Goal: Task Accomplishment & Management: Complete application form

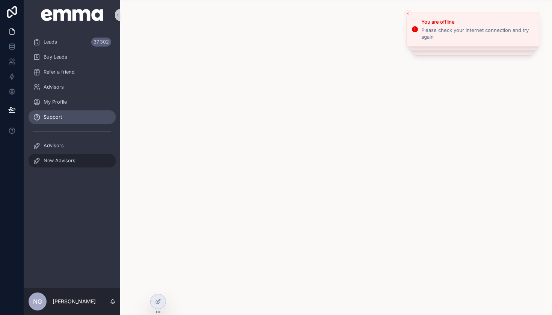
click at [78, 159] on div "New Advisors" at bounding box center [72, 161] width 78 height 12
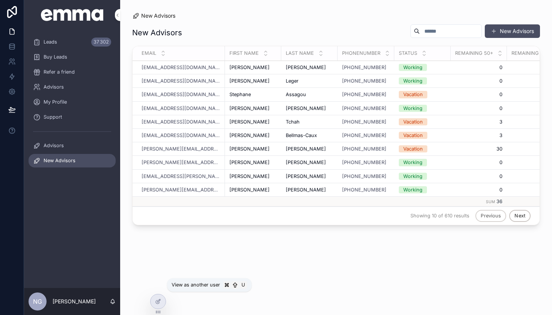
click at [0, 0] on icon at bounding box center [0, 0] width 0 height 0
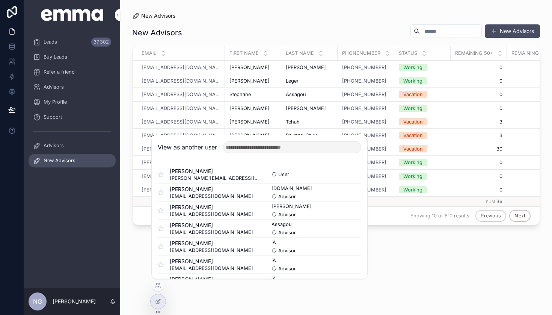
click at [0, 0] on button "Select" at bounding box center [0, 0] width 0 height 0
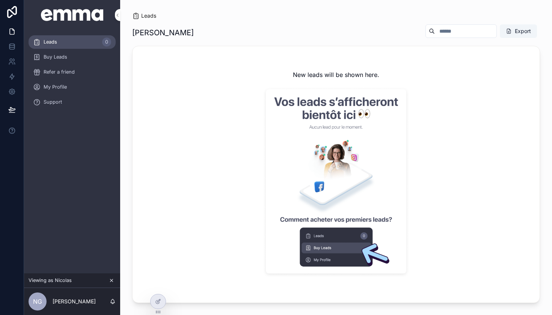
click at [80, 85] on div "My Profile" at bounding box center [72, 87] width 78 height 12
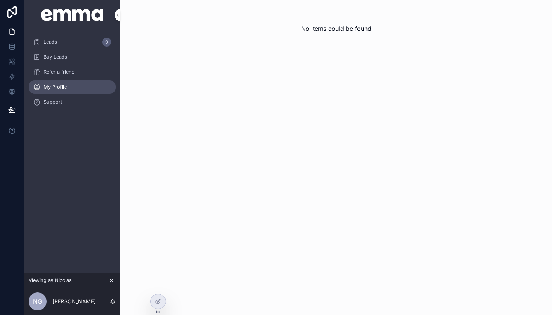
click at [55, 102] on span "Support" at bounding box center [53, 102] width 18 height 6
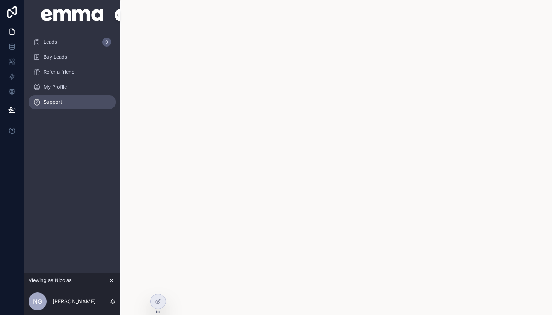
click at [58, 45] on div "Leads 0" at bounding box center [72, 42] width 78 height 12
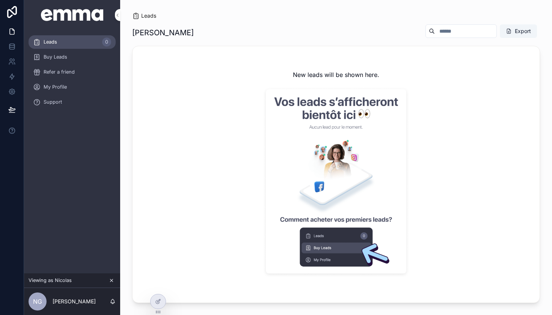
click at [61, 87] on span "My Profile" at bounding box center [55, 87] width 23 height 6
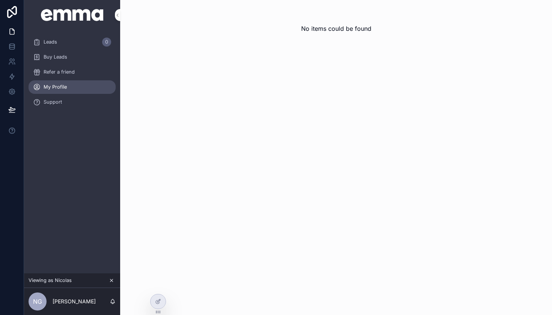
click at [63, 99] on div "Support" at bounding box center [72, 102] width 78 height 12
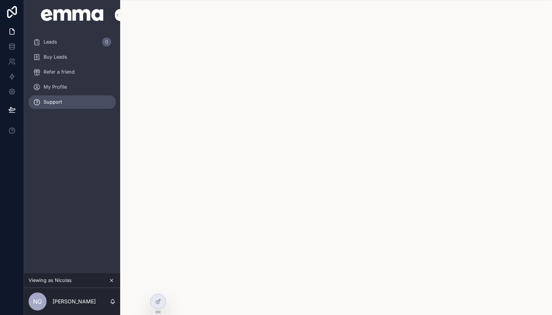
click at [112, 281] on icon "scrollable content" at bounding box center [111, 281] width 3 height 3
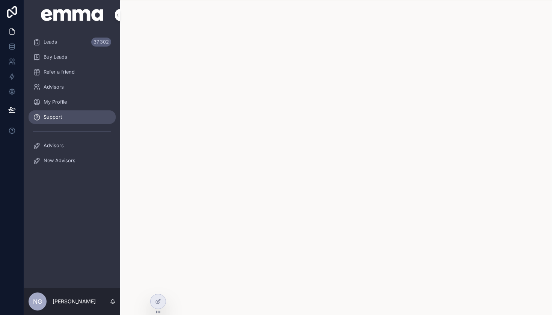
click at [83, 157] on div "New Advisors" at bounding box center [72, 161] width 78 height 12
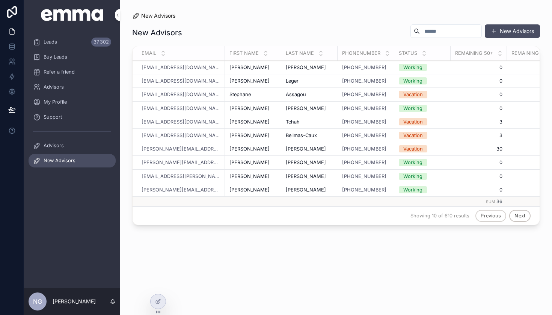
click at [270, 70] on div "Nicolas Nicolas" at bounding box center [253, 67] width 47 height 6
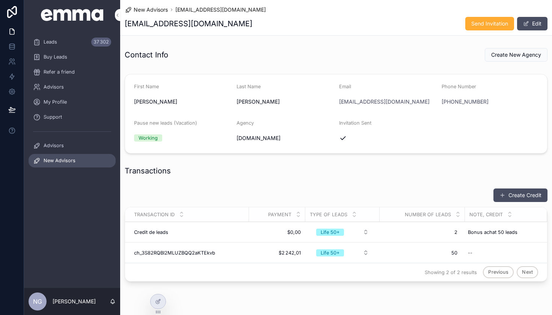
click at [0, 0] on icon at bounding box center [0, 0] width 0 height 0
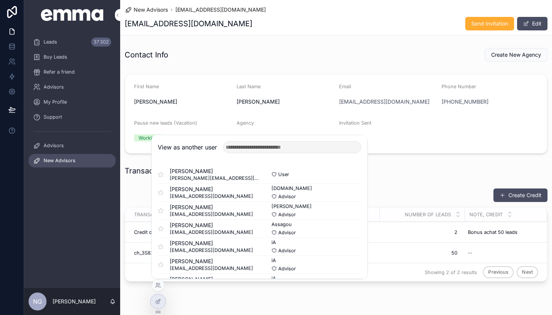
click at [0, 0] on button "Select" at bounding box center [0, 0] width 0 height 0
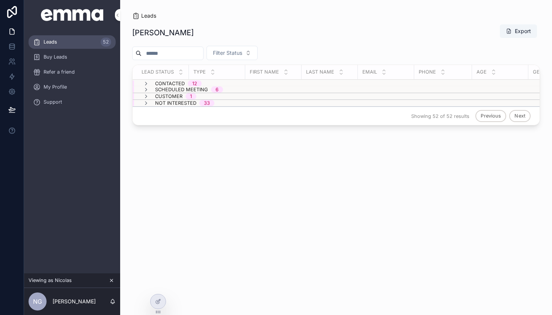
click at [147, 95] on icon "scrollable content" at bounding box center [146, 97] width 6 height 6
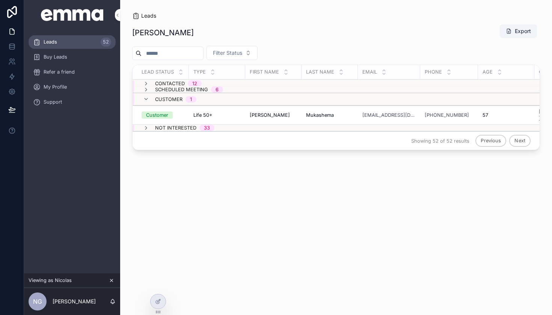
click at [168, 113] on span "Customer" at bounding box center [157, 115] width 31 height 7
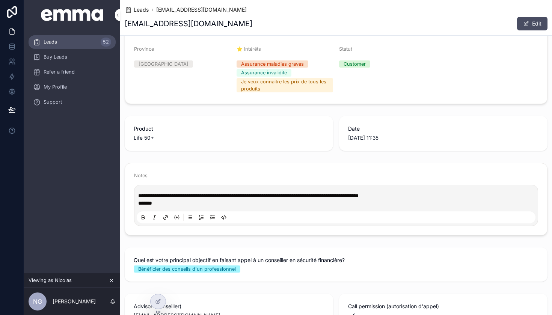
scroll to position [154, 0]
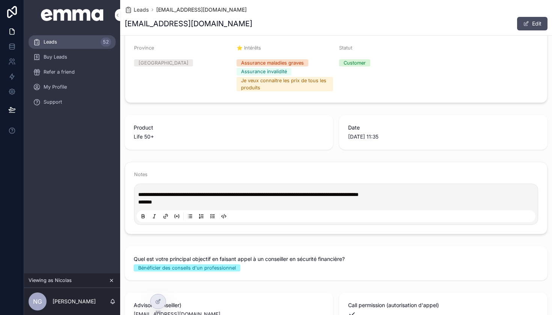
click at [137, 9] on span "Leads" at bounding box center [141, 10] width 15 height 8
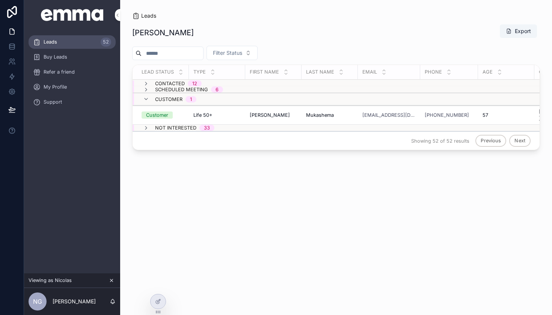
click at [147, 100] on icon "scrollable content" at bounding box center [146, 99] width 6 height 6
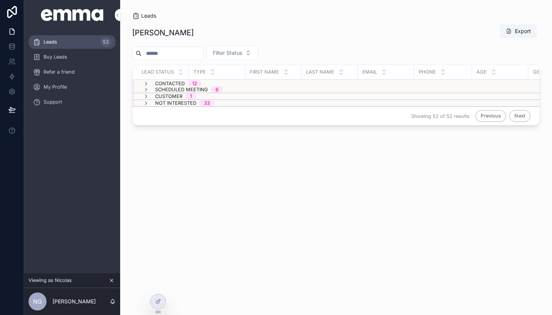
click at [82, 85] on div "My Profile" at bounding box center [72, 87] width 78 height 12
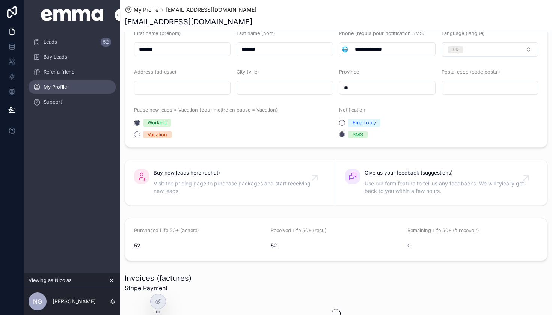
scroll to position [71, 0]
click at [112, 281] on icon "scrollable content" at bounding box center [111, 280] width 5 height 5
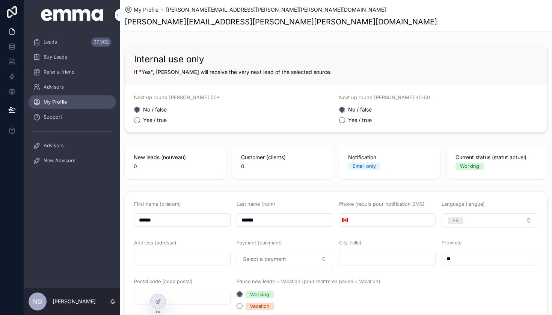
click at [62, 158] on span "New Advisors" at bounding box center [60, 160] width 32 height 6
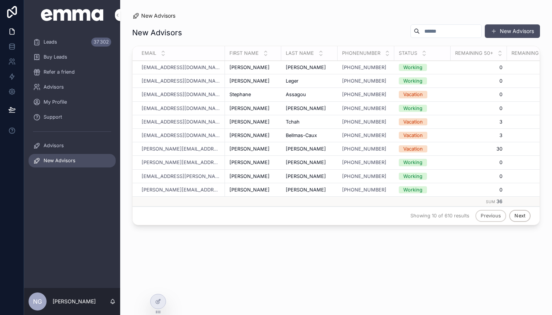
click at [57, 147] on span "Advisors" at bounding box center [54, 145] width 20 height 6
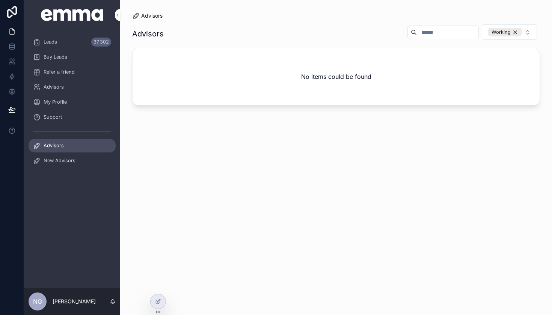
click at [67, 161] on span "New Advisors" at bounding box center [60, 160] width 32 height 6
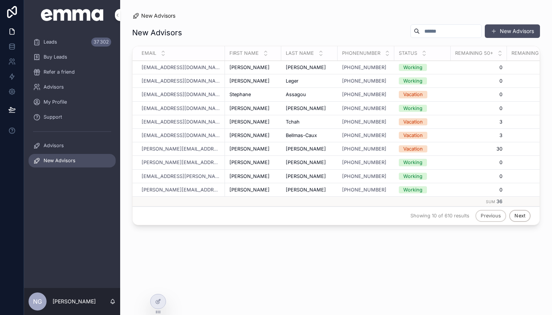
click at [260, 66] on div "[PERSON_NAME]" at bounding box center [253, 67] width 47 height 6
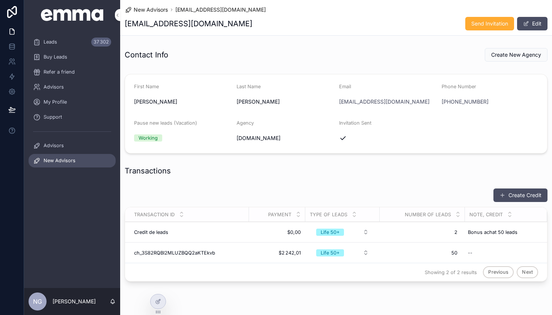
click at [517, 195] on button "Create Credit" at bounding box center [521, 196] width 54 height 14
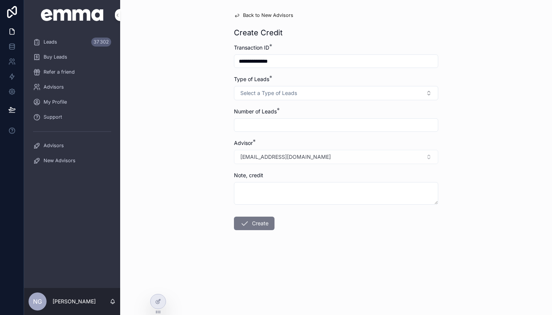
click at [292, 88] on button "Select a Type of Leads" at bounding box center [336, 93] width 204 height 14
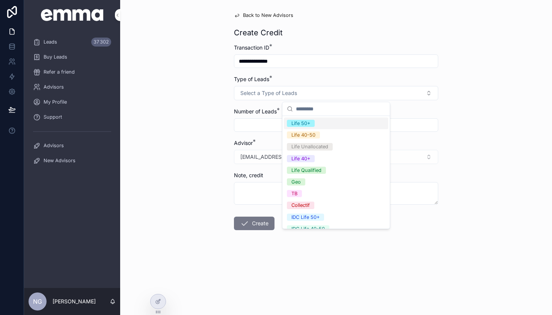
click at [299, 122] on div "Life 50+" at bounding box center [301, 123] width 19 height 7
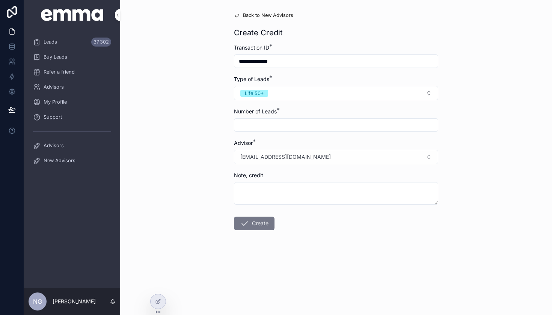
click at [274, 126] on input "scrollable content" at bounding box center [336, 125] width 204 height 11
type input "*"
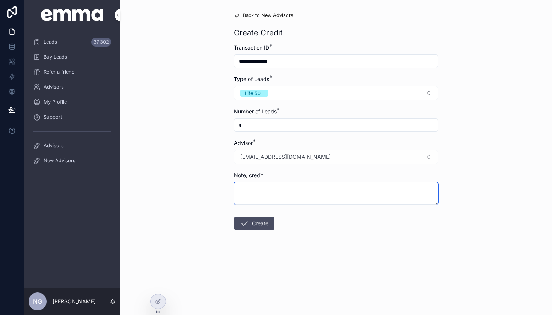
click at [266, 184] on textarea "scrollable content" at bounding box center [336, 193] width 204 height 23
click at [253, 190] on textarea "**********" at bounding box center [336, 193] width 204 height 23
type textarea "**********"
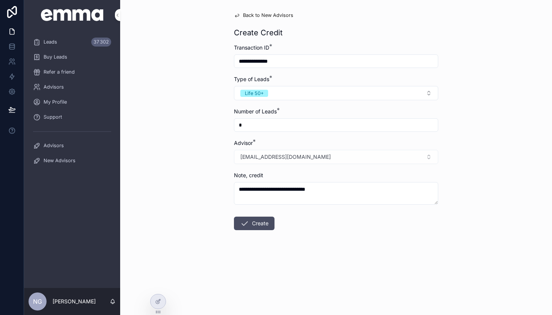
click at [256, 223] on button "Create" at bounding box center [254, 224] width 41 height 14
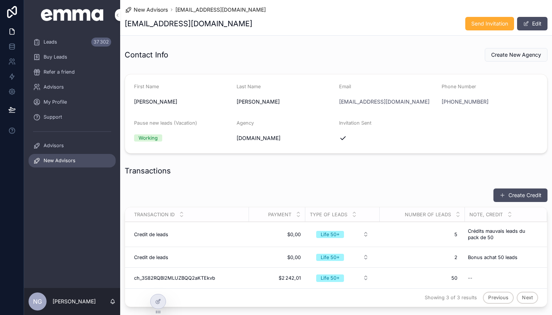
click at [58, 40] on div "Leads 37 302" at bounding box center [72, 42] width 78 height 12
